Goal: Information Seeking & Learning: Learn about a topic

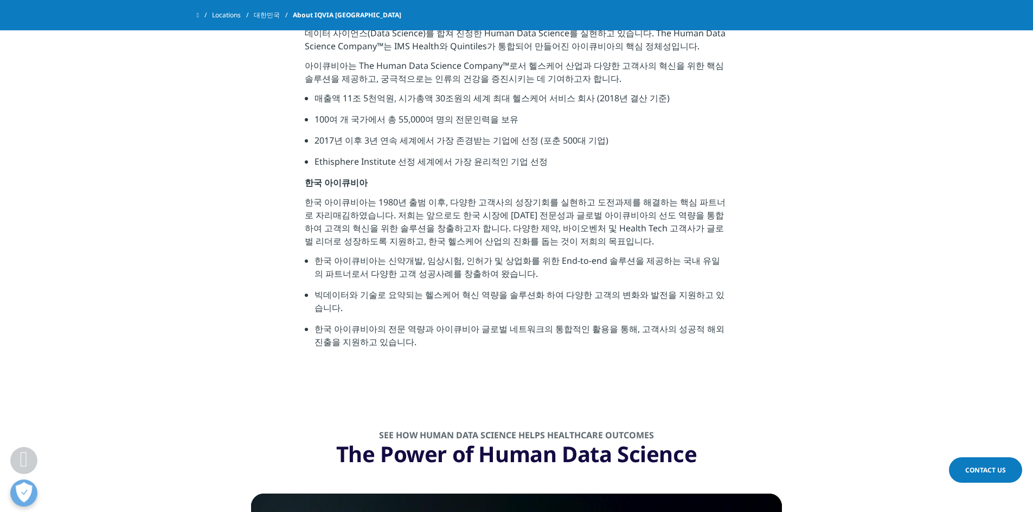
scroll to position [380, 0]
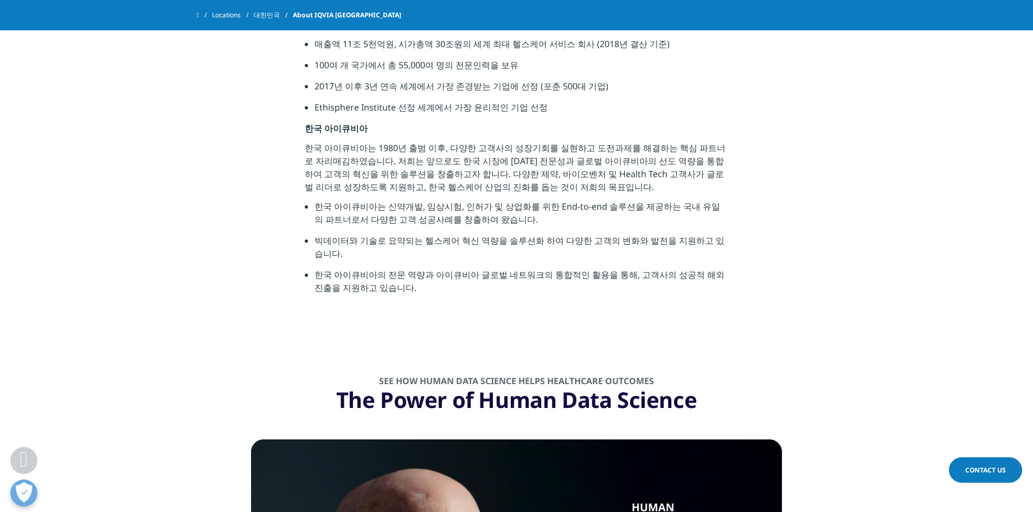
click at [585, 211] on li "한국 아이큐비아는 신약개발, 임상시험, 인허가 및 상업화를 위한 End-to-end 솔루션을 제공하는 국내 유일의 파트너로서 다양한 고객 성공…" at bounding box center [522, 217] width 414 height 34
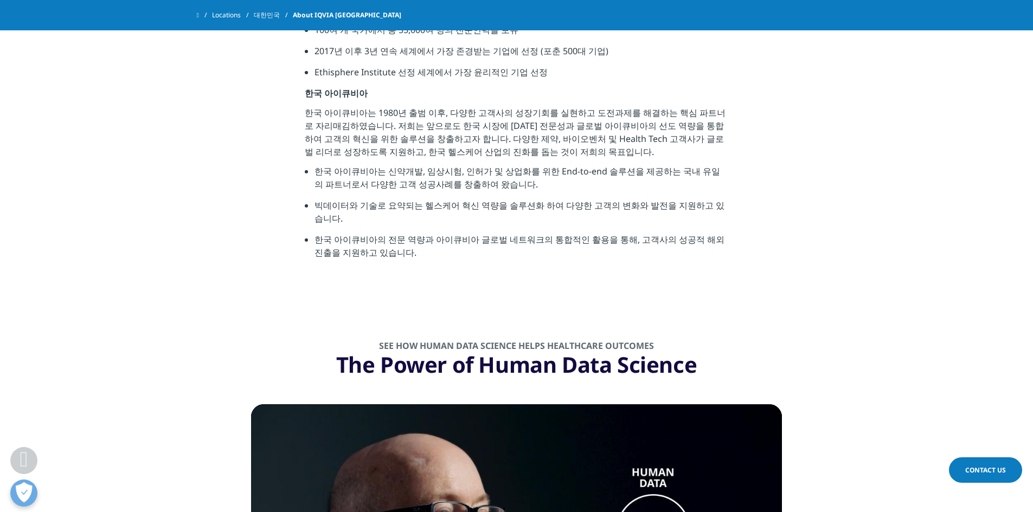
scroll to position [434, 0]
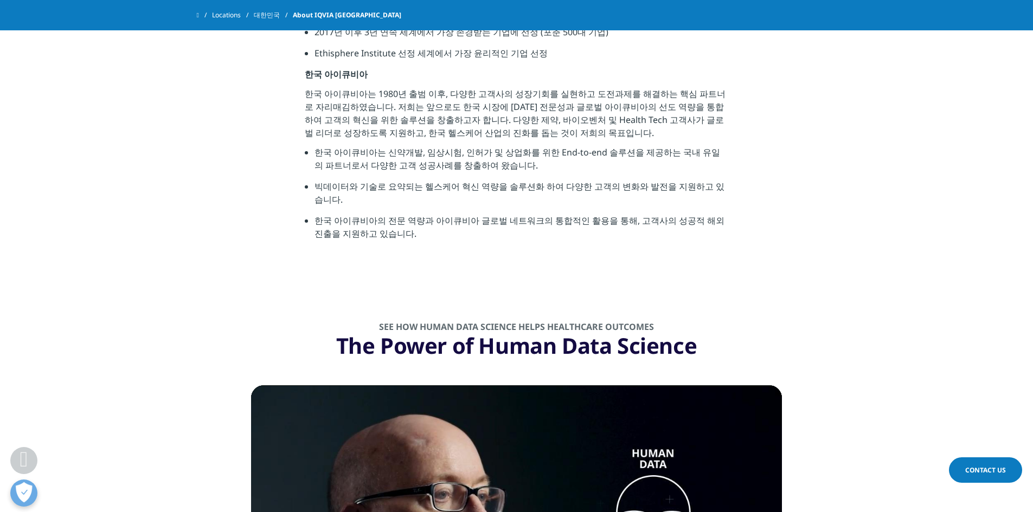
click at [758, 275] on section "See how Human Data Science helps healthcare outcomes The Power of Human Data Sc…" at bounding box center [516, 504] width 1033 height 458
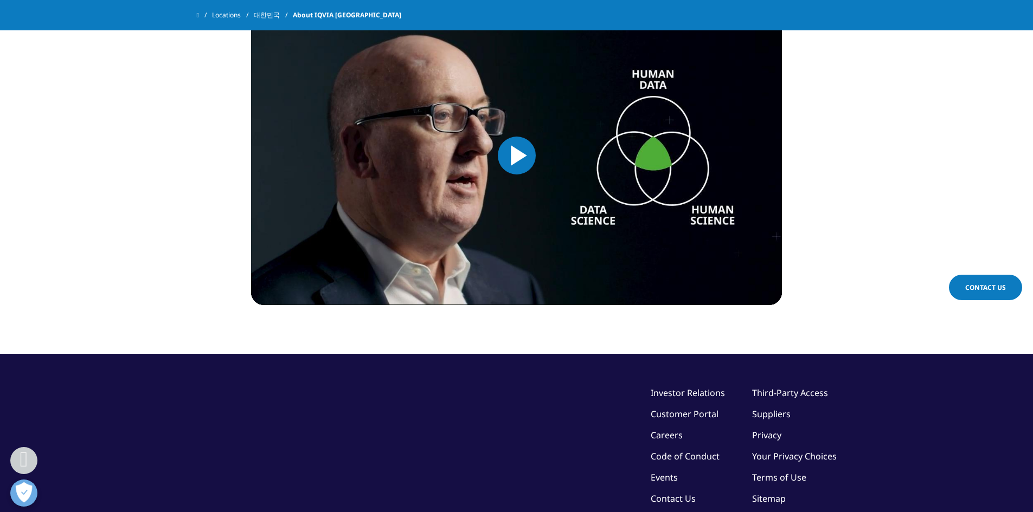
scroll to position [907, 0]
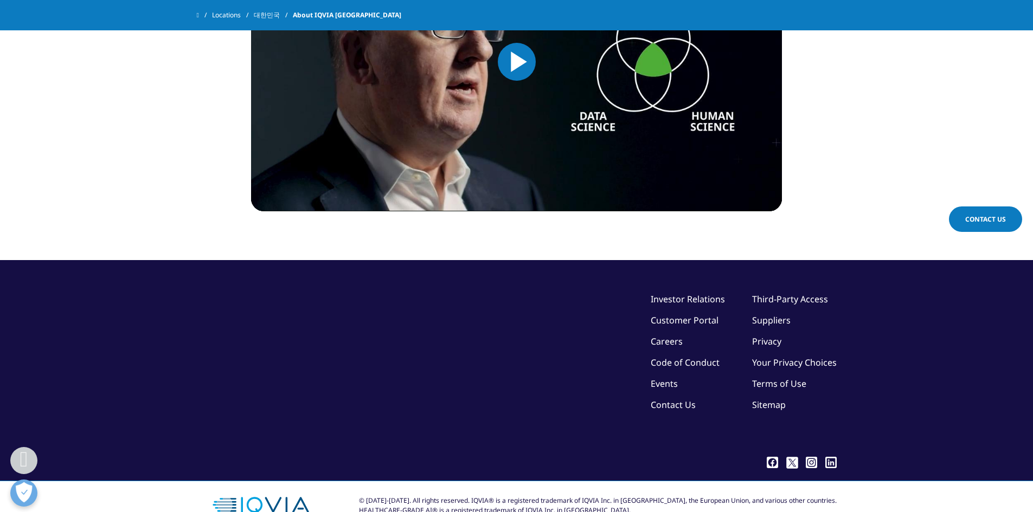
click at [707, 315] on link "Customer Portal" at bounding box center [685, 321] width 68 height 12
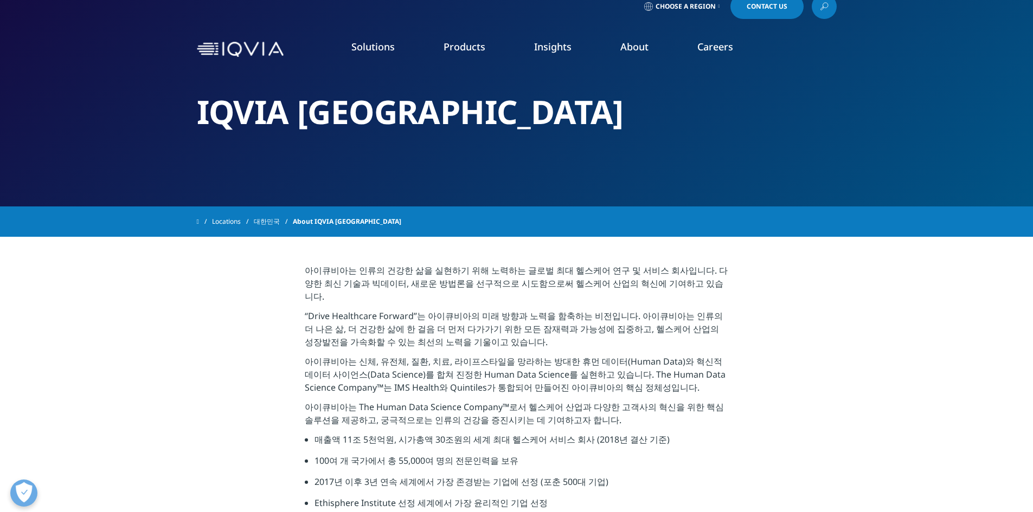
scroll to position [0, 0]
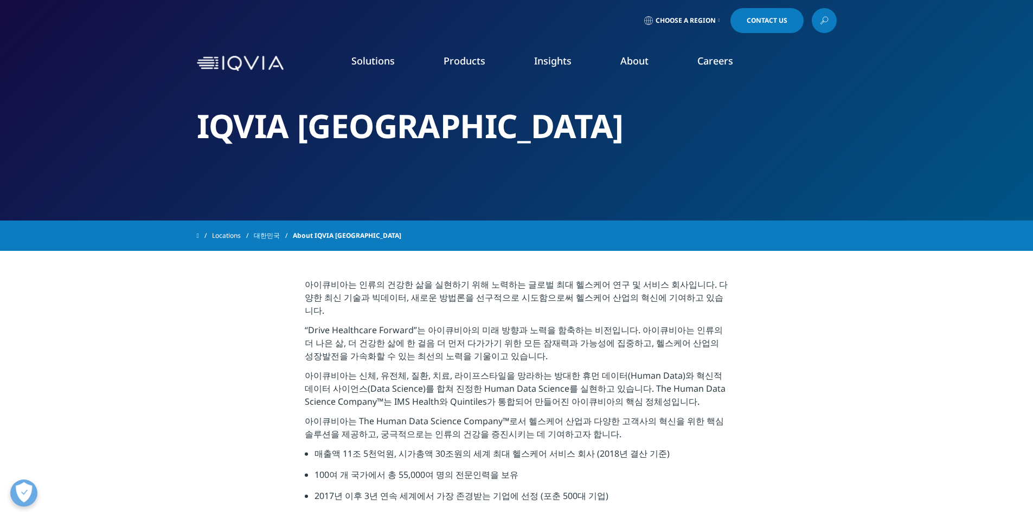
click at [713, 19] on span "Choose a Region" at bounding box center [686, 20] width 60 height 9
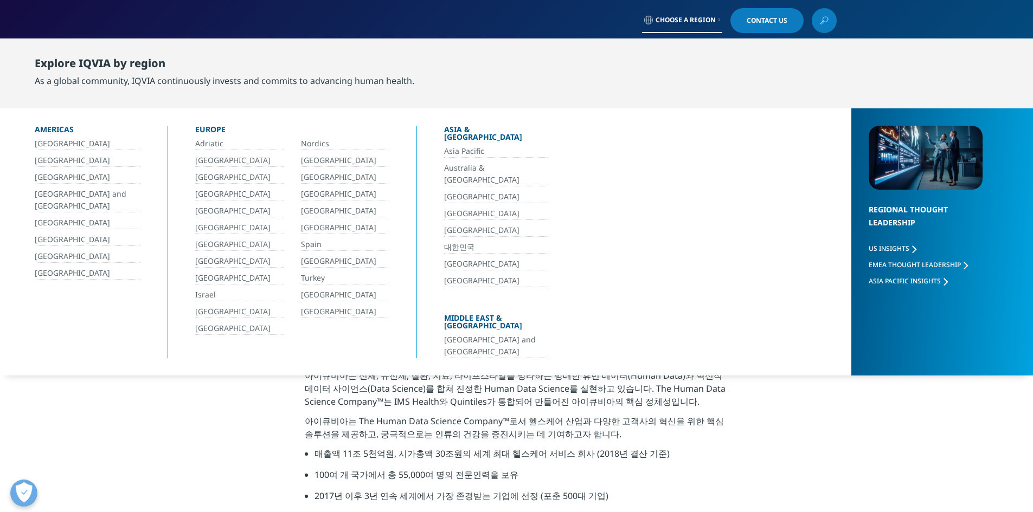
click at [458, 221] on div "Asia Pacific [GEOGRAPHIC_DATA] & [GEOGRAPHIC_DATA] [GEOGRAPHIC_DATA] [GEOGRAPHI…" at bounding box center [496, 229] width 104 height 169
click at [460, 241] on link "대한민국" at bounding box center [496, 247] width 104 height 12
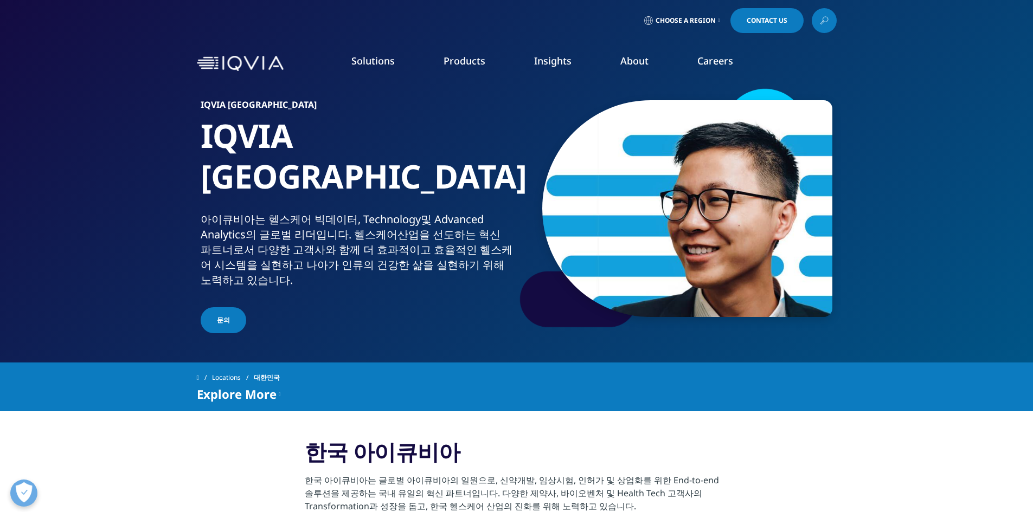
click at [276, 389] on div "Explore More" at bounding box center [239, 394] width 84 height 13
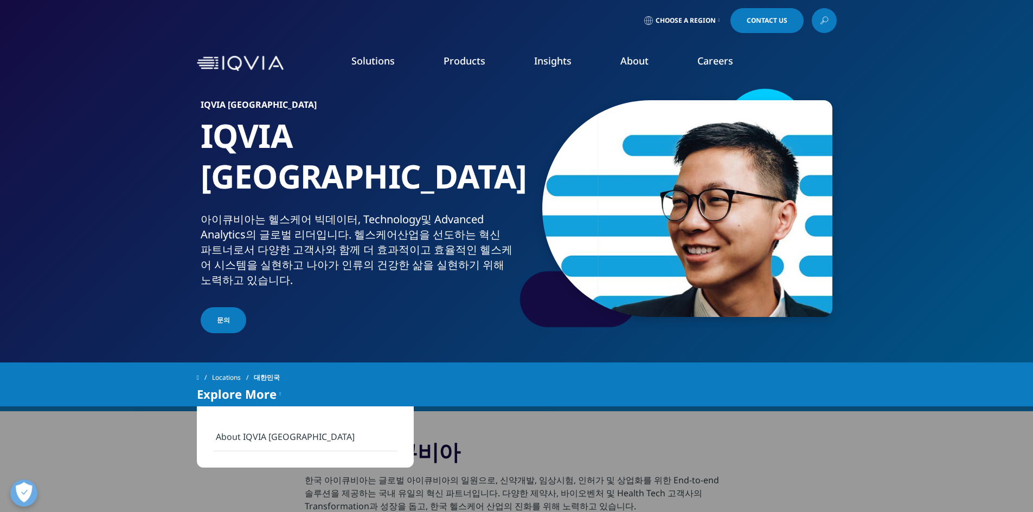
scroll to position [54, 0]
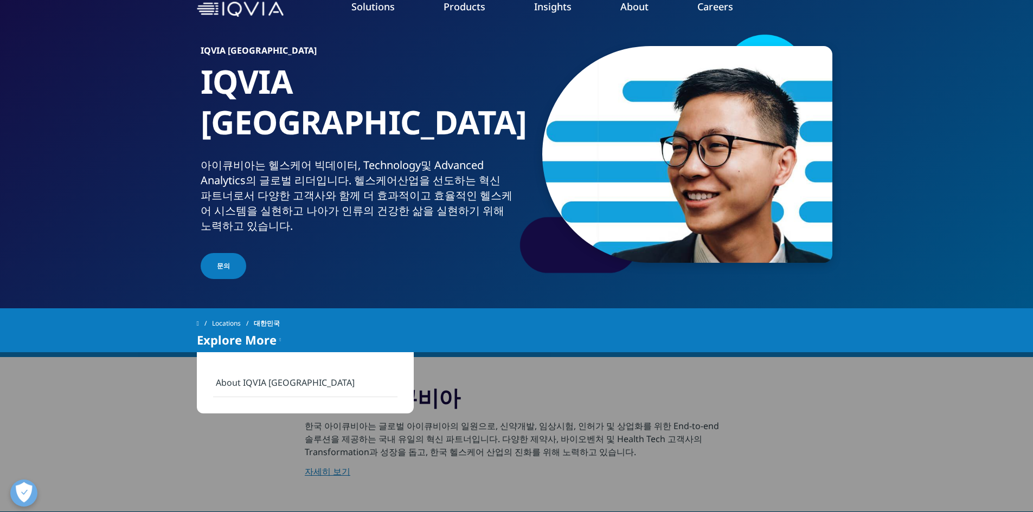
click at [572, 334] on div "Explore More About IQVIA Korea" at bounding box center [517, 340] width 640 height 13
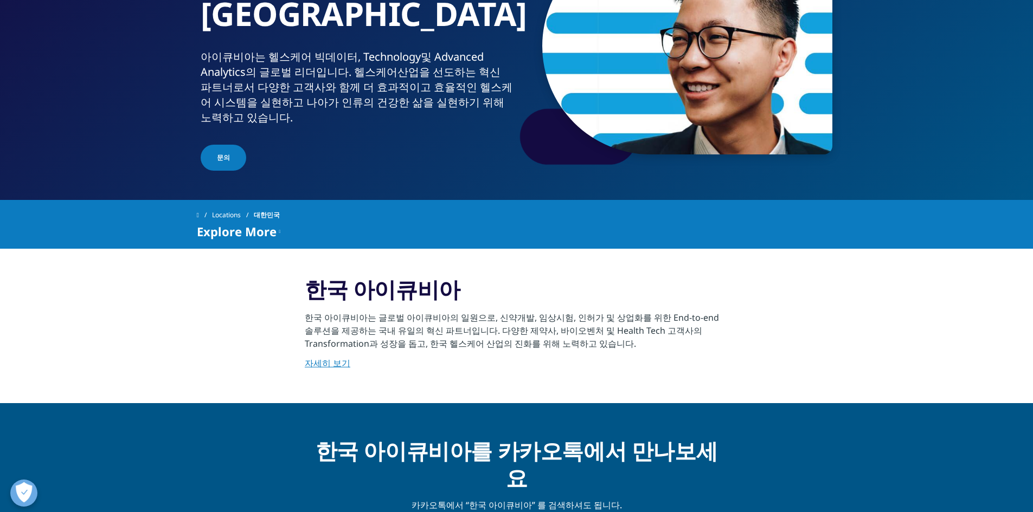
click at [338, 360] on link "자세히 보기" at bounding box center [328, 363] width 46 height 12
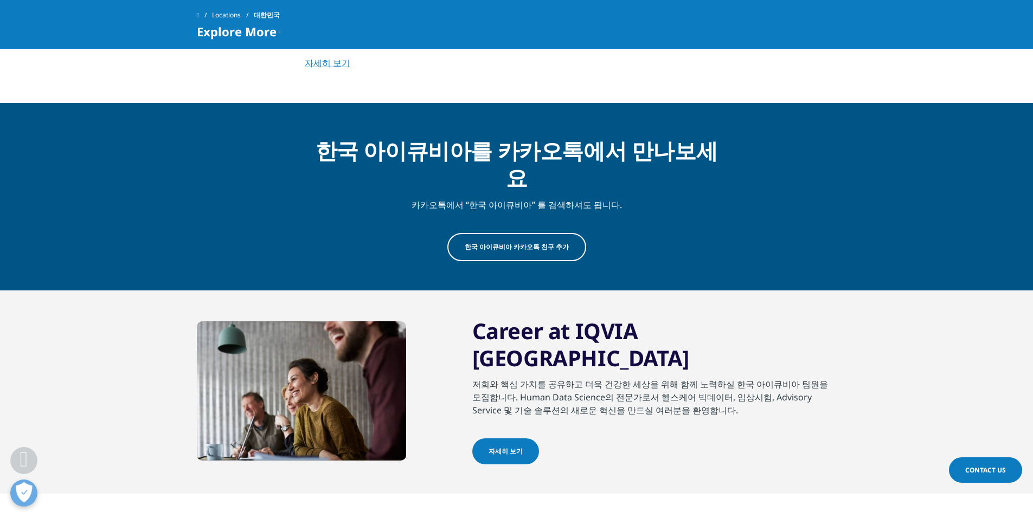
scroll to position [434, 0]
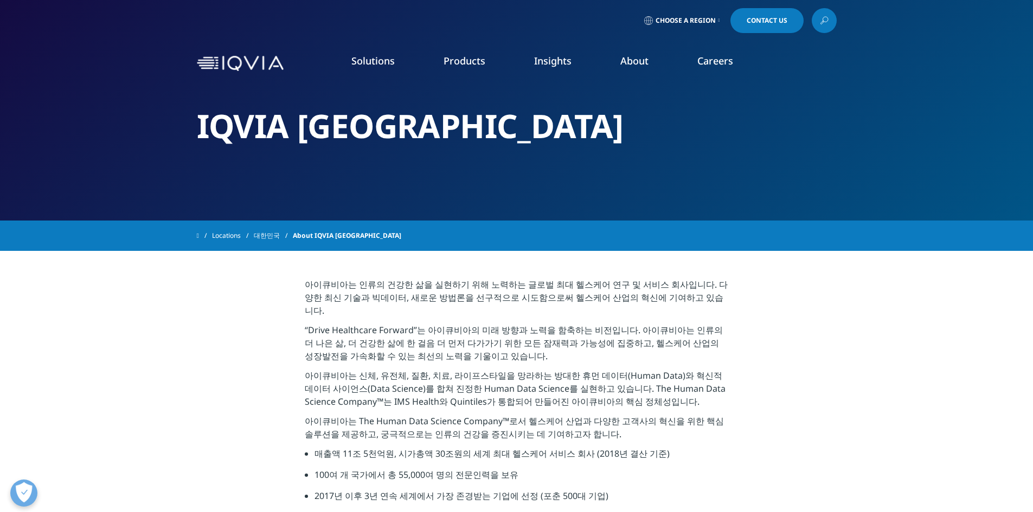
click at [693, 27] on link "Choose a Region" at bounding box center [682, 20] width 80 height 25
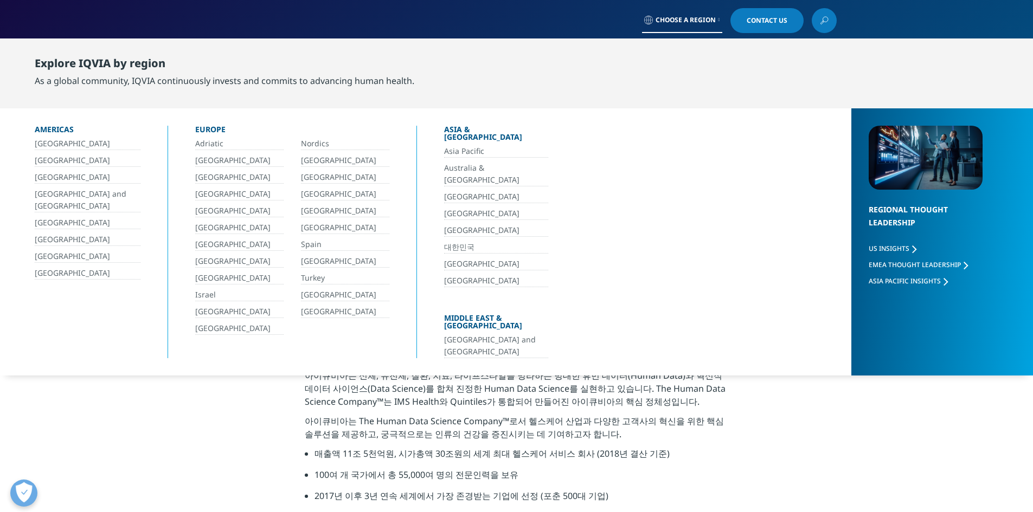
click at [505, 389] on p "아이큐비아는 신체, 유전체, 질환, 치료, 라이프스타일을 망라하는 방대한 휴먼 데이터(Human Data)와 혁신적 데이터 사이언스(Data …" at bounding box center [517, 392] width 424 height 46
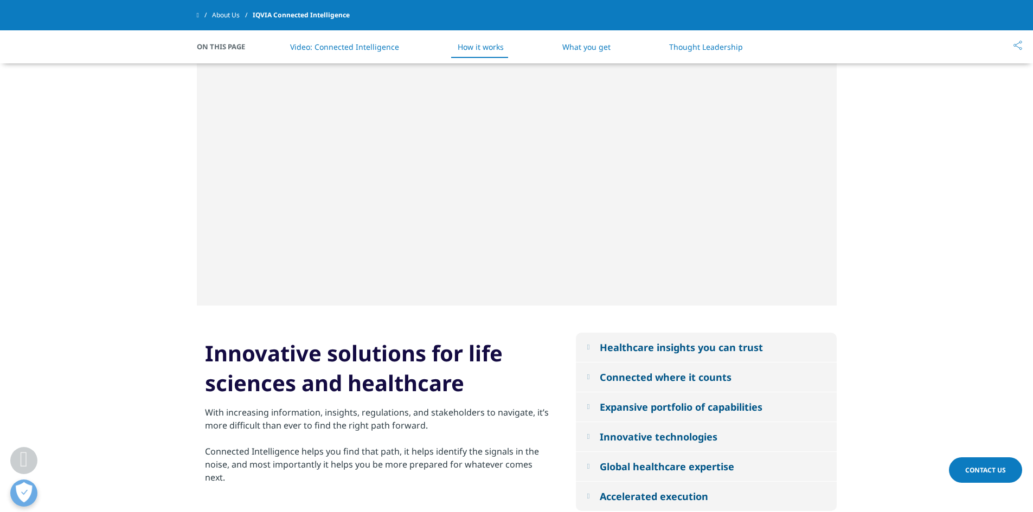
scroll to position [976, 0]
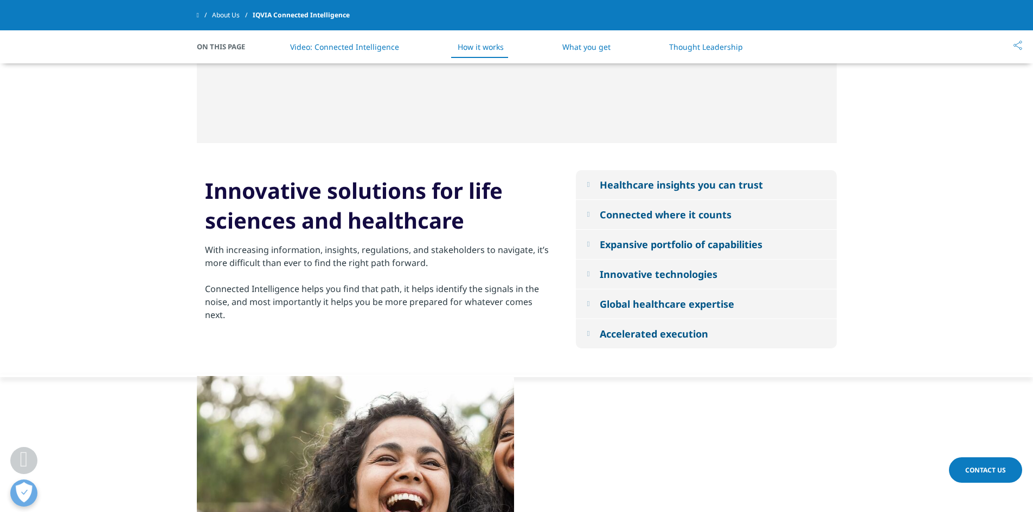
click at [611, 197] on button "Healthcare insights you can trust" at bounding box center [706, 184] width 261 height 29
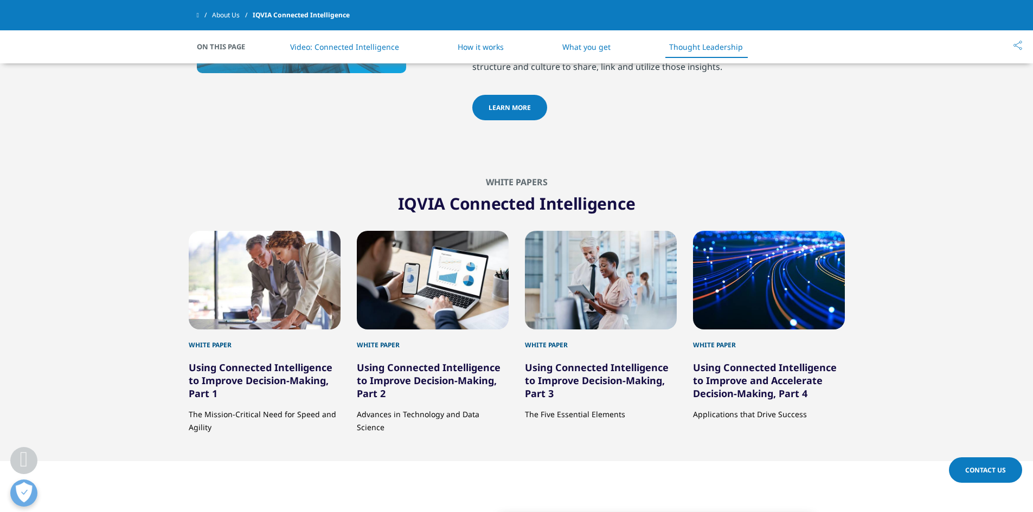
scroll to position [1844, 0]
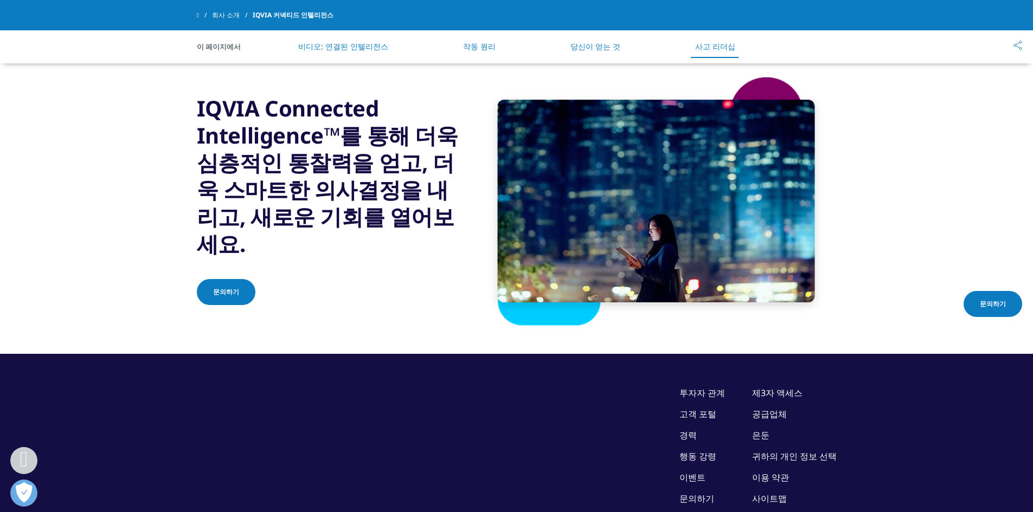
scroll to position [2278, 0]
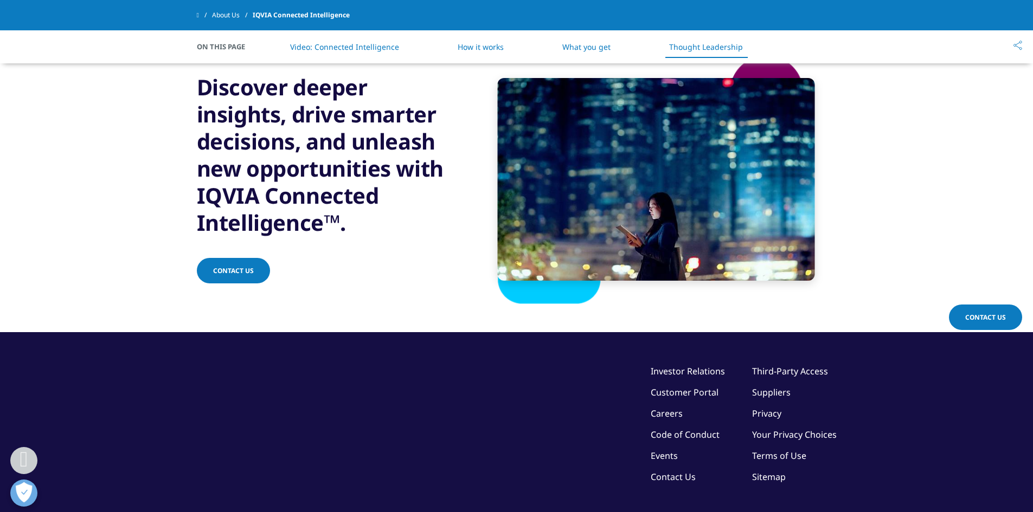
click at [490, 48] on link "How it works" at bounding box center [481, 47] width 46 height 10
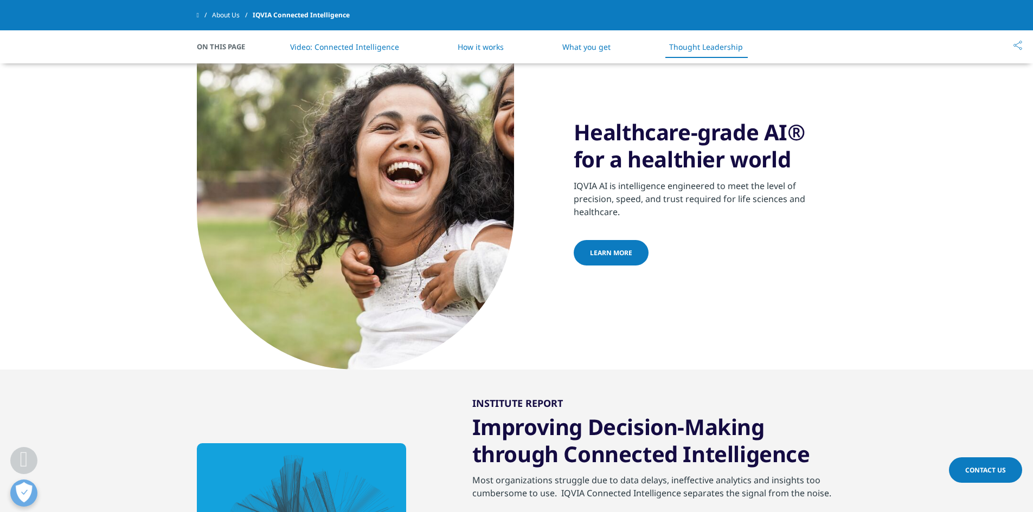
click at [612, 52] on li "What you get" at bounding box center [587, 47] width 70 height 32
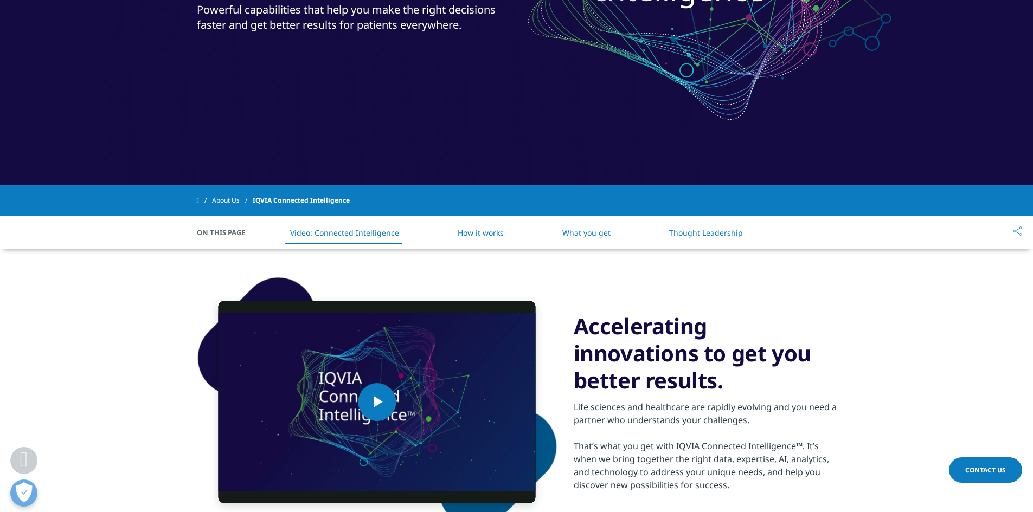
scroll to position [164, 0]
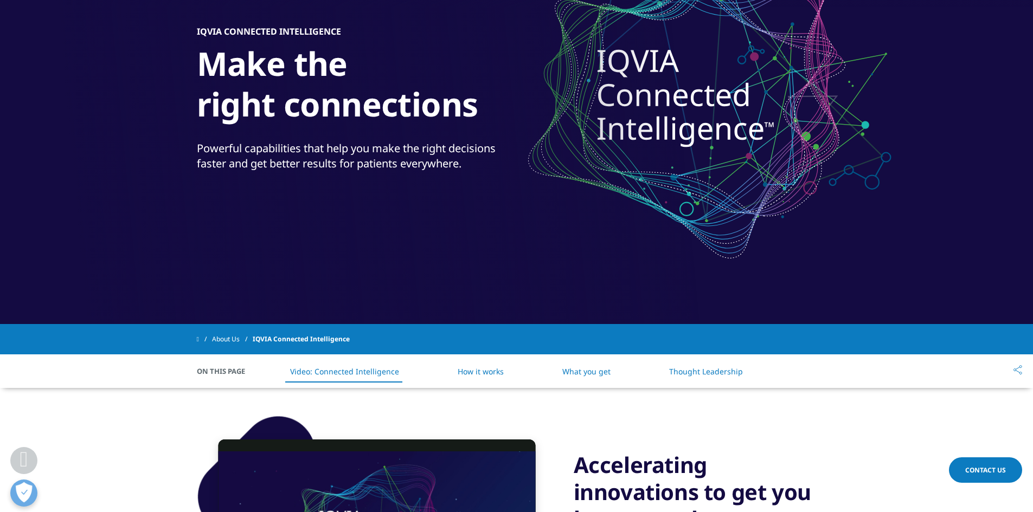
click at [507, 369] on li "How it works" at bounding box center [481, 372] width 68 height 32
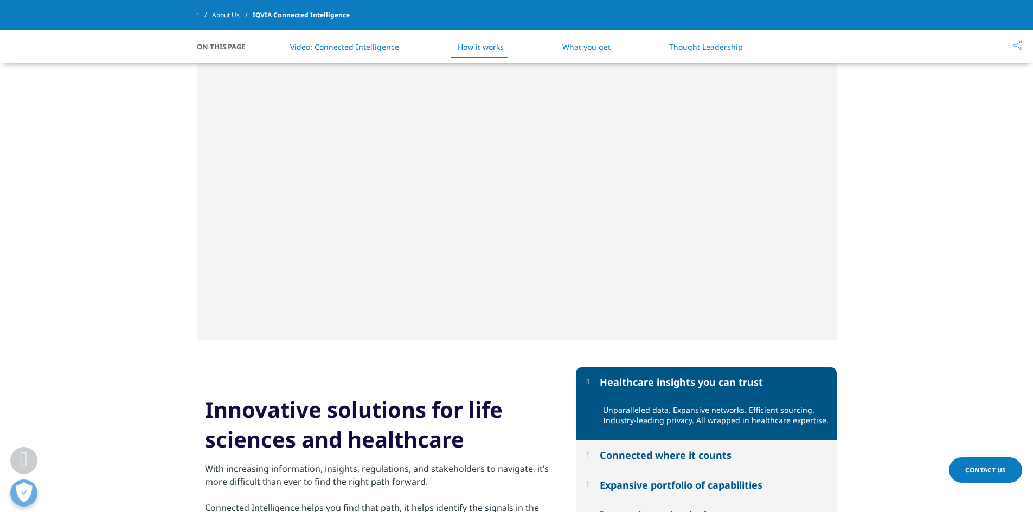
scroll to position [788, 0]
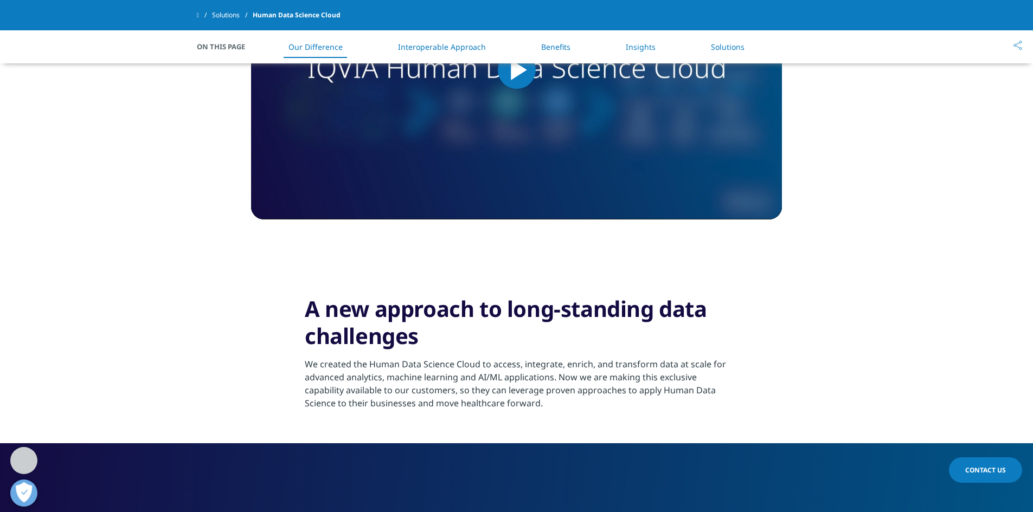
click at [589, 168] on img "Video Player" at bounding box center [516, 69] width 531 height 299
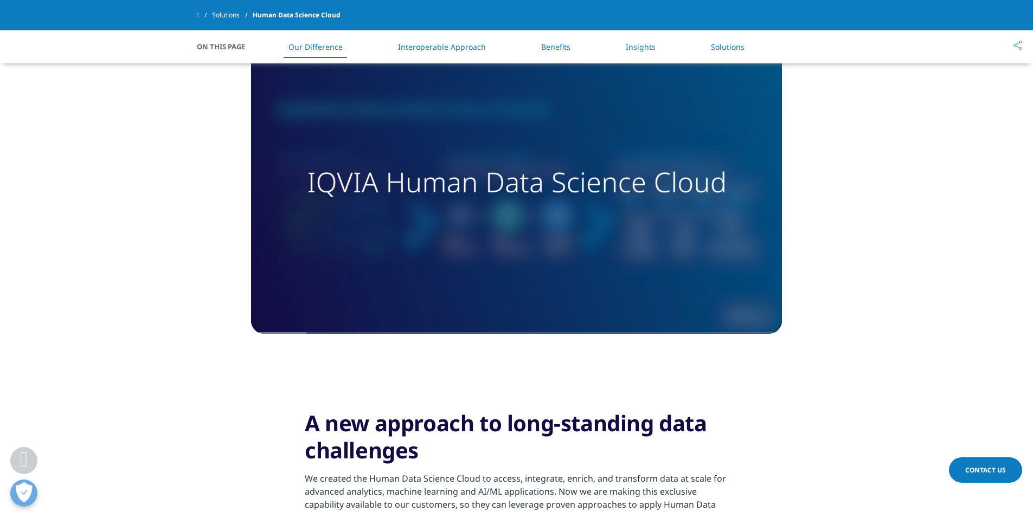
scroll to position [571, 0]
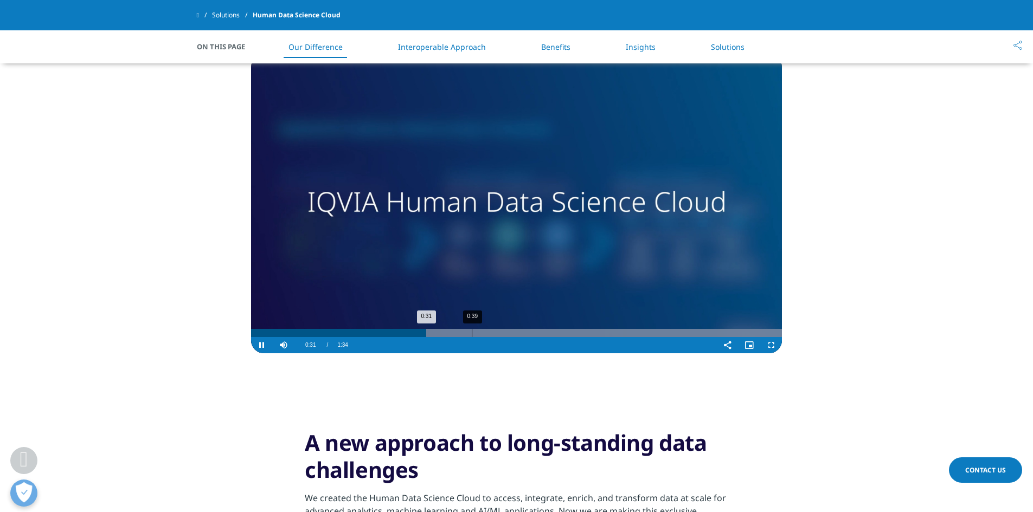
click at [471, 334] on div "Progress Bar" at bounding box center [519, 333] width 525 height 8
click at [546, 331] on div "0:52" at bounding box center [546, 333] width 1 height 8
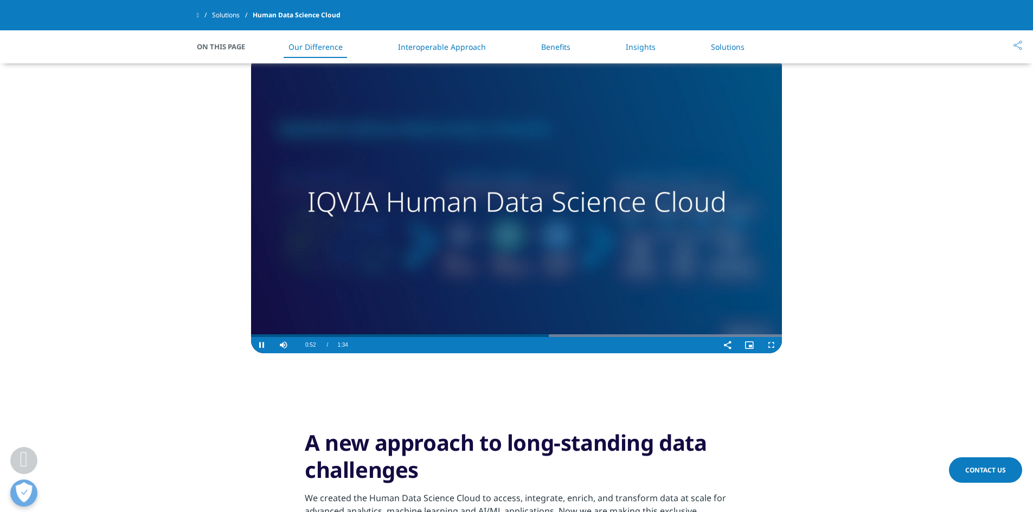
click at [579, 325] on video "Video Player" at bounding box center [516, 203] width 531 height 299
click at [588, 331] on video "Video Player" at bounding box center [516, 203] width 531 height 299
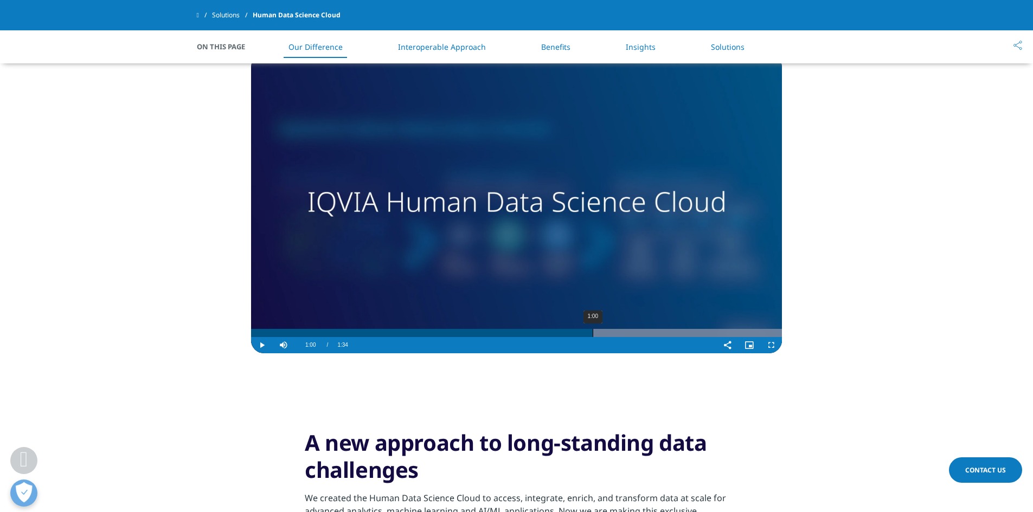
click at [593, 335] on div "1:00" at bounding box center [593, 333] width 1 height 8
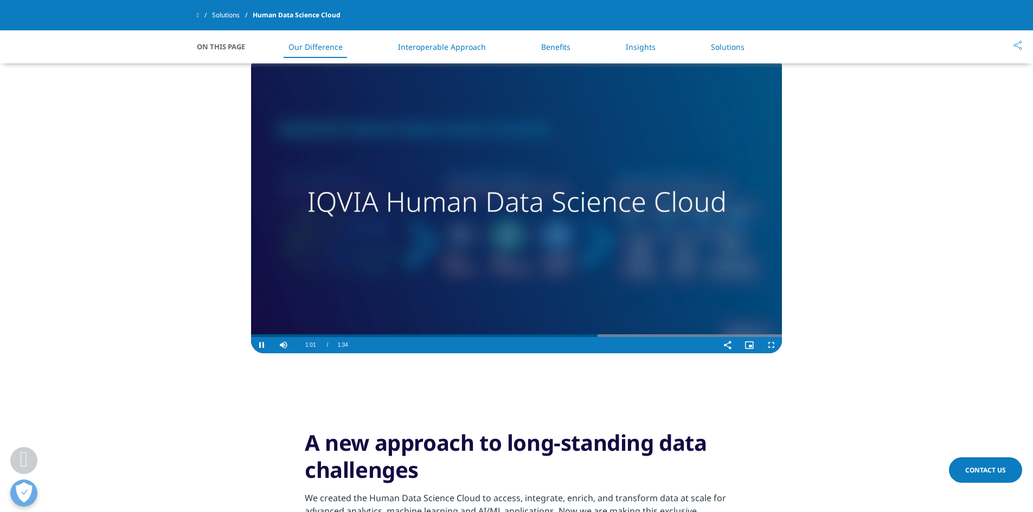
click at [636, 327] on video "Video Player" at bounding box center [516, 203] width 531 height 299
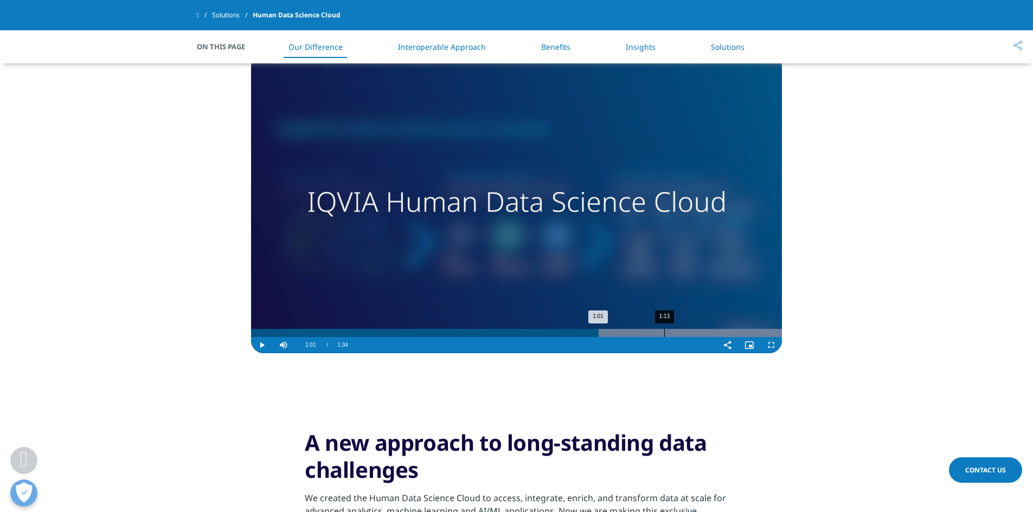
click at [664, 335] on div "1:13" at bounding box center [664, 333] width 1 height 8
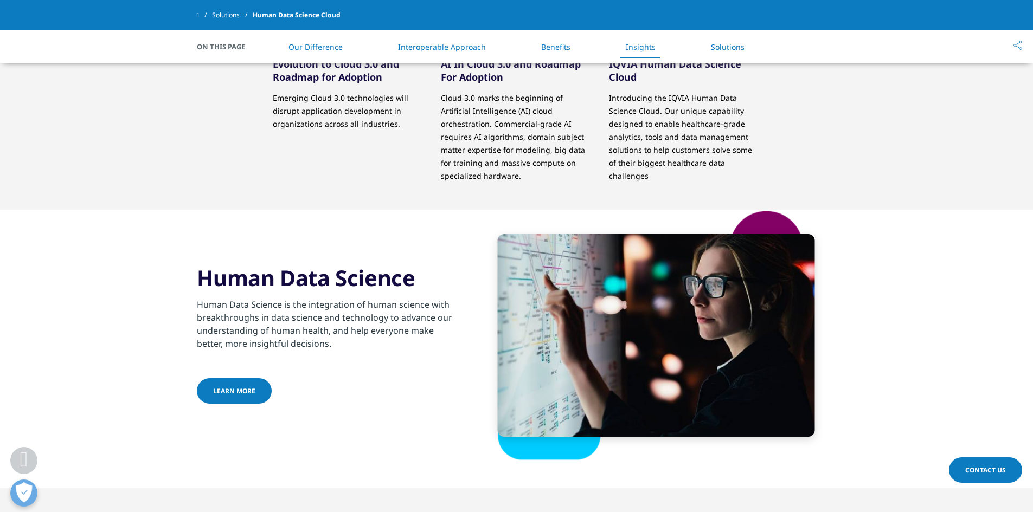
scroll to position [1873, 0]
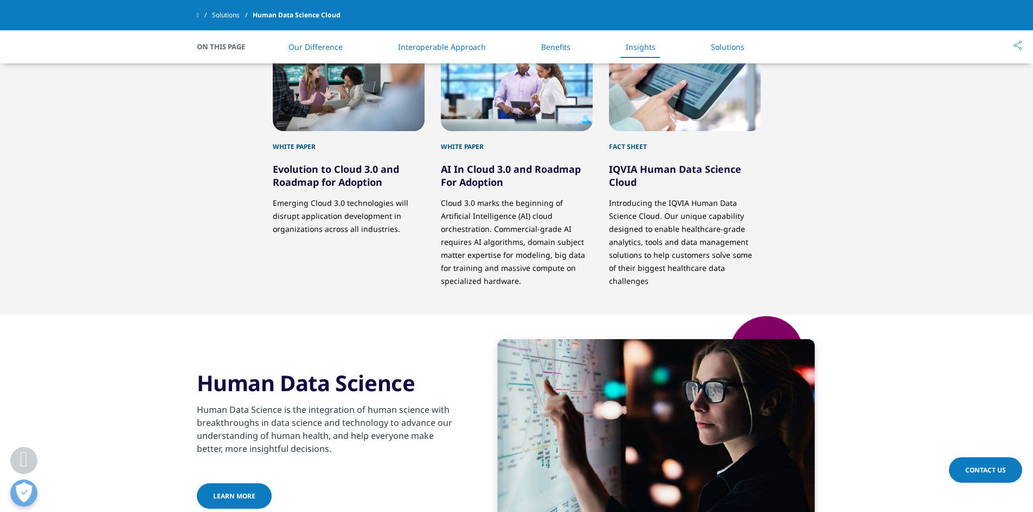
click at [685, 213] on p "Introducing the IQVIA Human Data Science Cloud. Our unique capability designed …" at bounding box center [685, 238] width 152 height 99
click at [665, 108] on div at bounding box center [685, 82] width 152 height 99
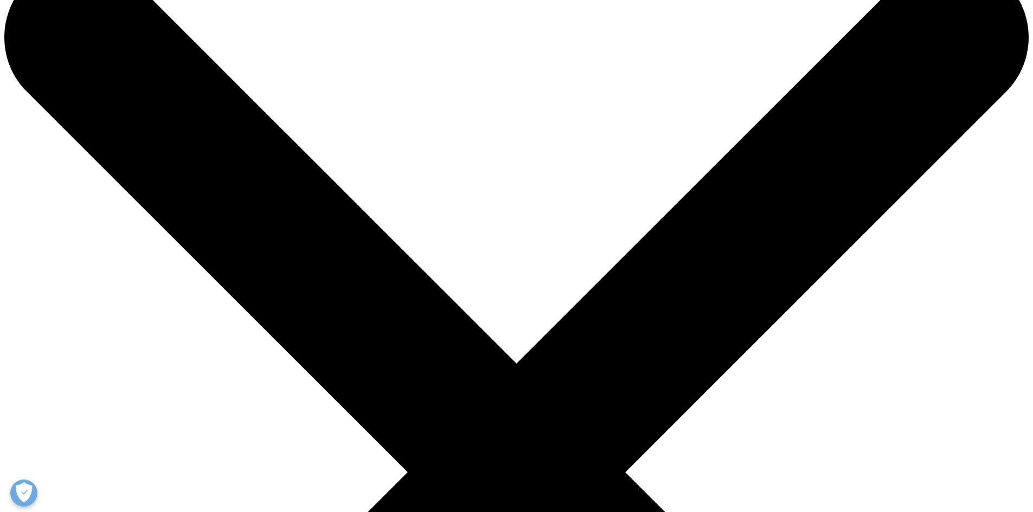
scroll to position [108, 0]
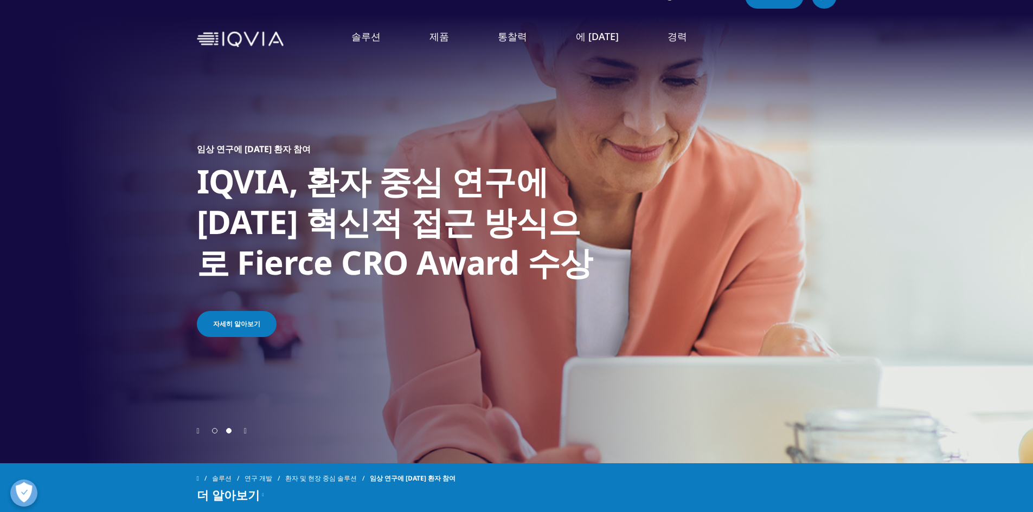
scroll to position [0, 0]
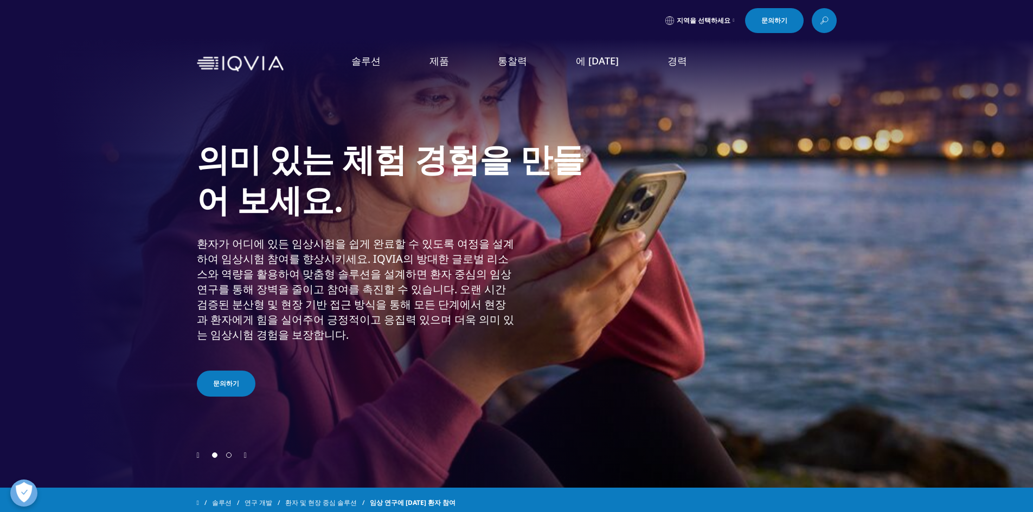
click at [132, 328] on font "임상 데이터 분석 솔루션" at bounding box center [92, 322] width 93 height 12
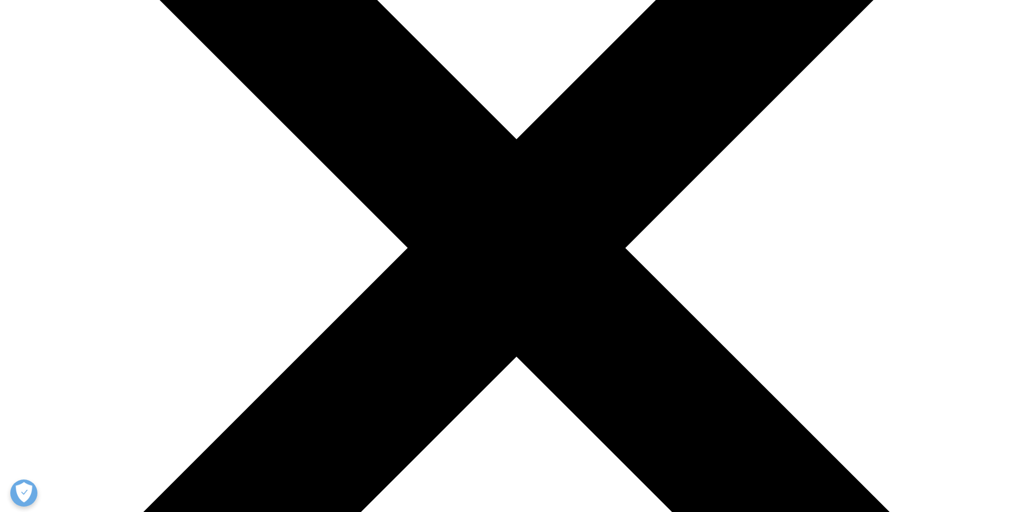
scroll to position [325, 0]
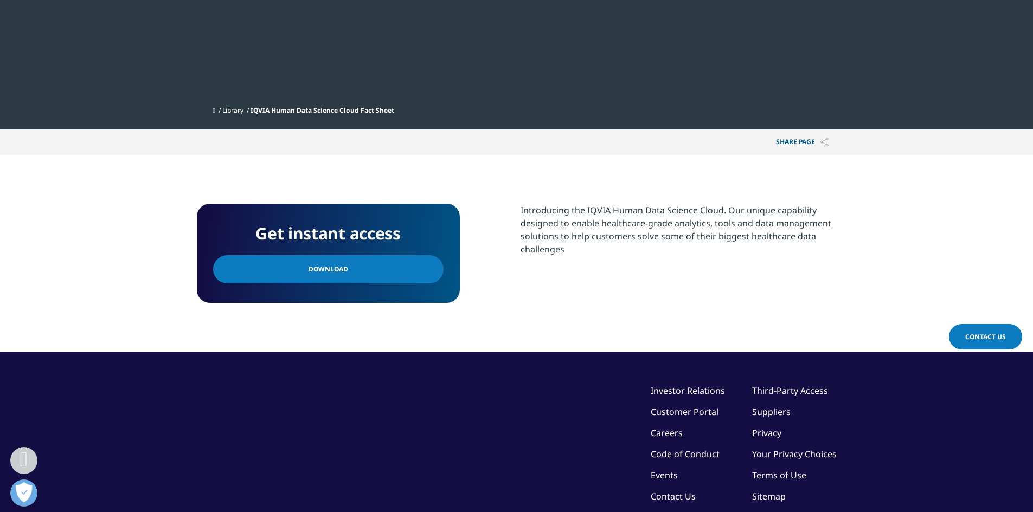
click at [387, 273] on link "Download" at bounding box center [328, 269] width 230 height 28
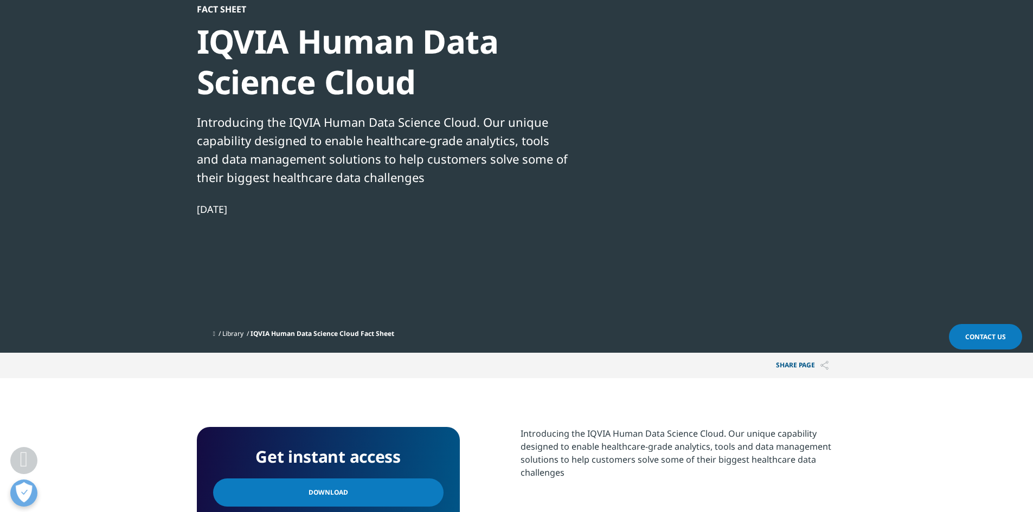
scroll to position [0, 0]
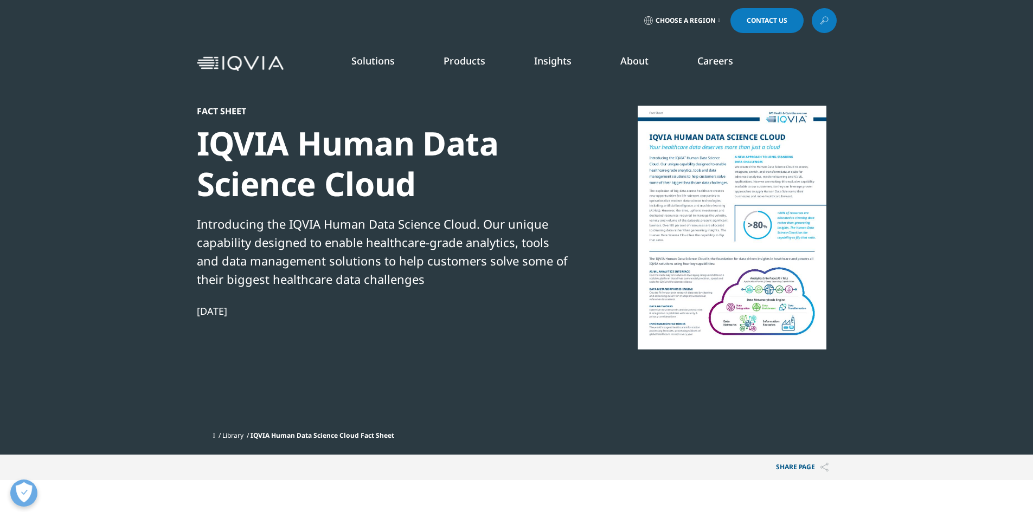
click at [104, 249] on link "Decentralized Trials" at bounding box center [97, 244] width 81 height 12
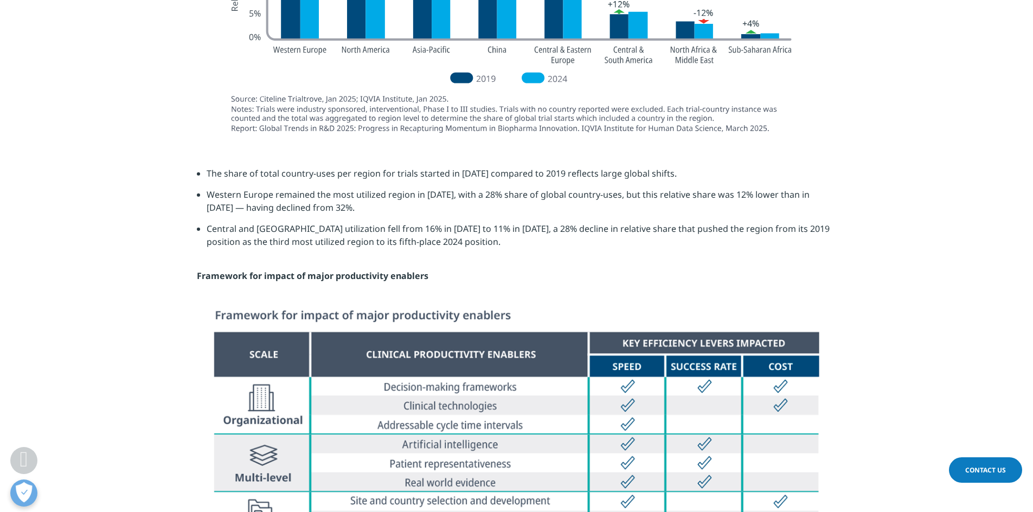
scroll to position [3200, 0]
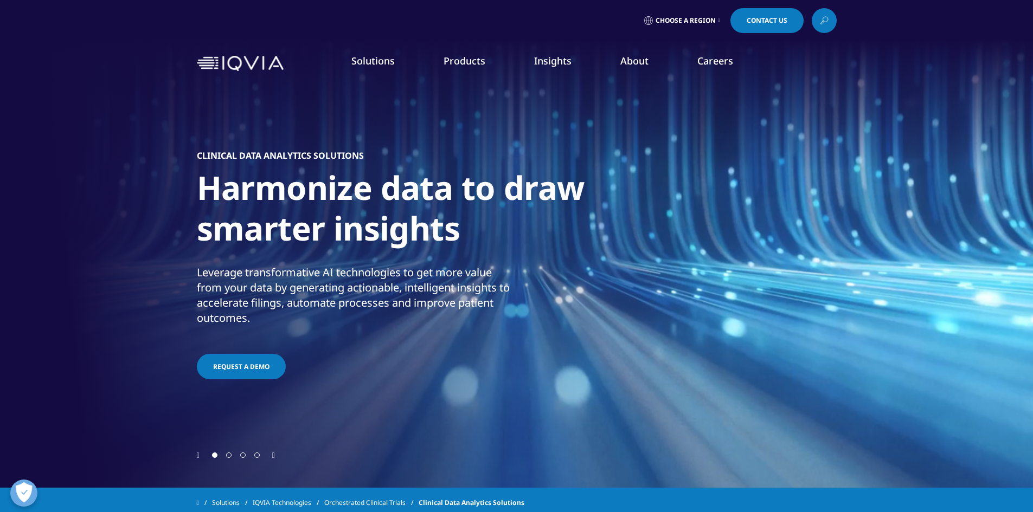
click at [239, 370] on span "REQUEST A DEMO" at bounding box center [241, 366] width 56 height 9
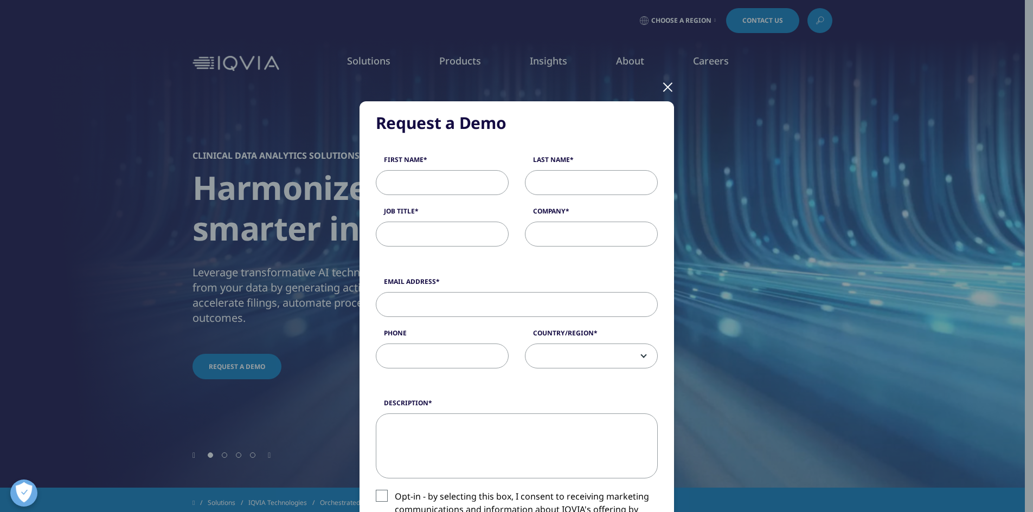
click at [662, 89] on div at bounding box center [668, 87] width 12 height 30
